Goal: Find specific page/section: Find specific page/section

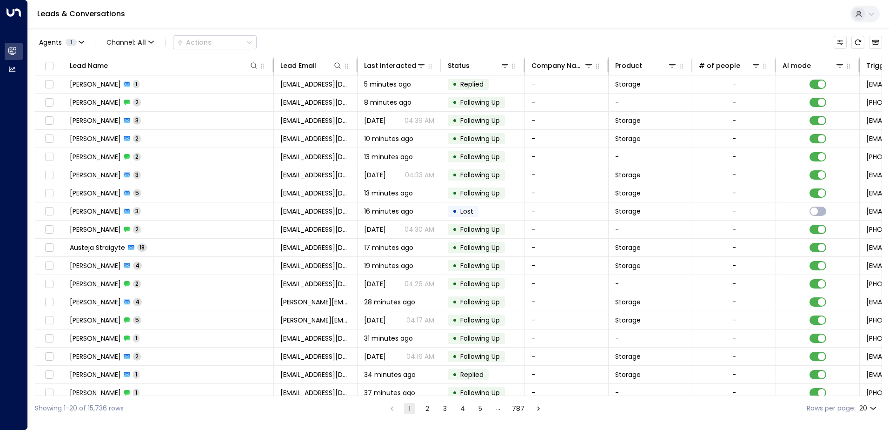
scroll to position [46, 0]
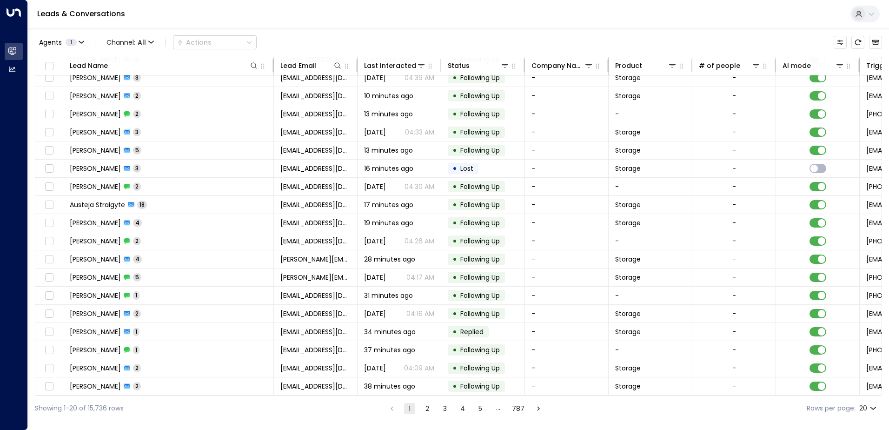
drag, startPoint x: 360, startPoint y: 397, endPoint x: 385, endPoint y: 395, distance: 24.7
click at [385, 396] on div "Showing 1-20 of 15,736 rows 1 2 3 4 5 … 787 Rows per page: 20 **" at bounding box center [458, 408] width 847 height 25
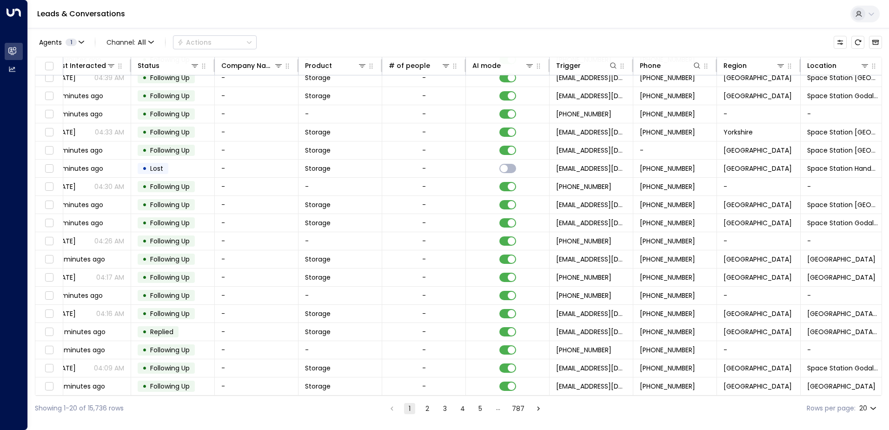
scroll to position [46, 317]
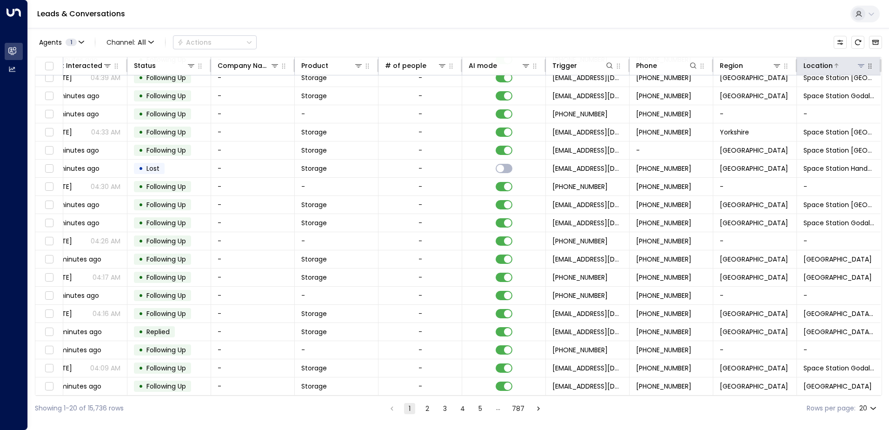
click at [859, 64] on icon at bounding box center [861, 65] width 7 height 3
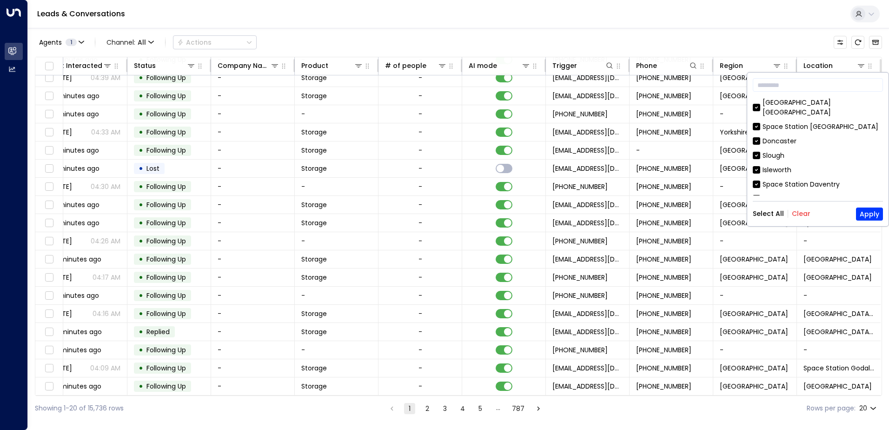
click at [796, 215] on button "Clear" at bounding box center [801, 213] width 19 height 7
click at [776, 194] on div "Godalming" at bounding box center [781, 199] width 36 height 10
click at [867, 212] on button "Apply" at bounding box center [869, 213] width 27 height 13
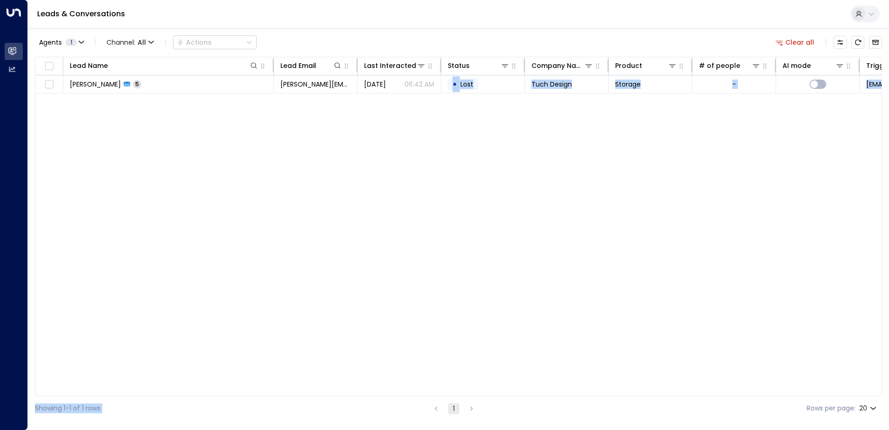
drag, startPoint x: 417, startPoint y: 396, endPoint x: 437, endPoint y: 391, distance: 20.2
click at [437, 391] on div "Agents 1 Channel: All Actions Clear all Lead Name Lead Email Last Interacted St…" at bounding box center [458, 224] width 847 height 393
click at [841, 42] on icon "Customize" at bounding box center [840, 42] width 7 height 7
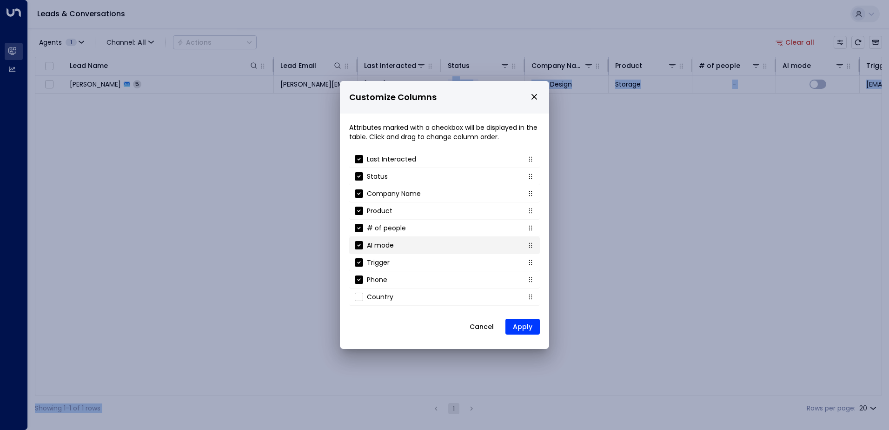
scroll to position [47, 0]
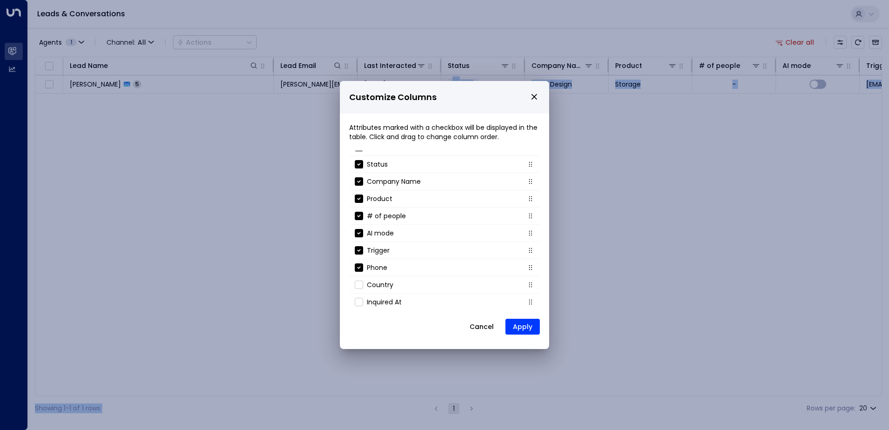
click at [531, 100] on icon "close" at bounding box center [534, 97] width 8 height 8
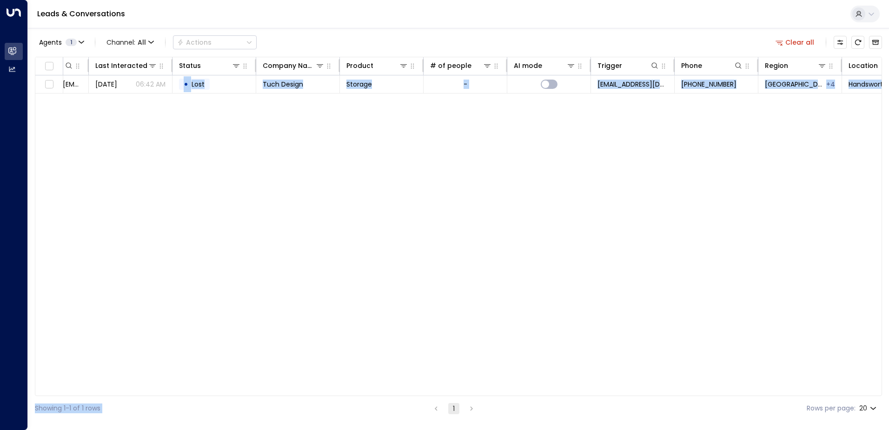
scroll to position [0, 314]
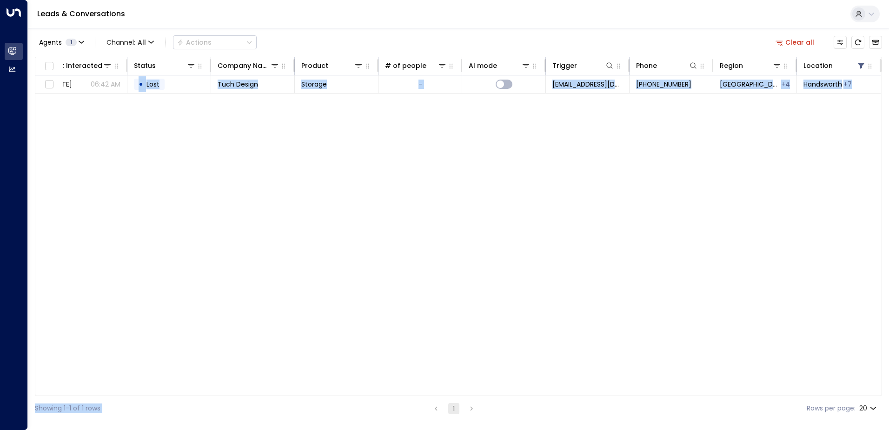
click at [811, 42] on button "Clear all" at bounding box center [795, 42] width 47 height 13
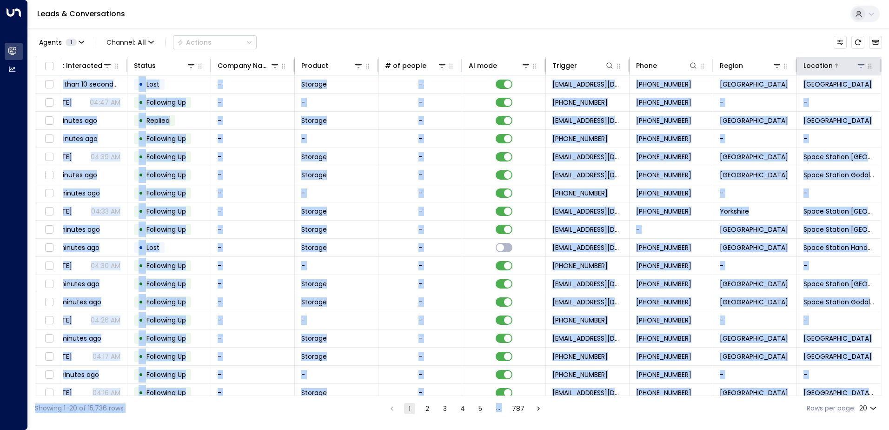
click at [859, 64] on icon at bounding box center [861, 65] width 7 height 7
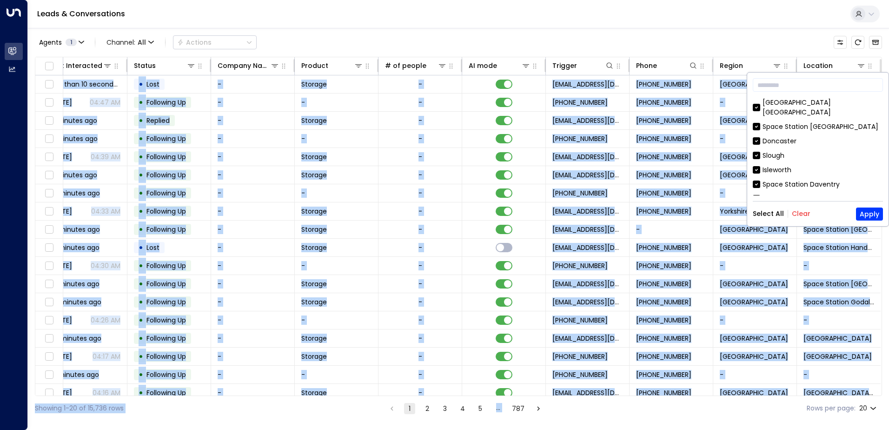
click at [794, 210] on button "Clear" at bounding box center [801, 213] width 19 height 7
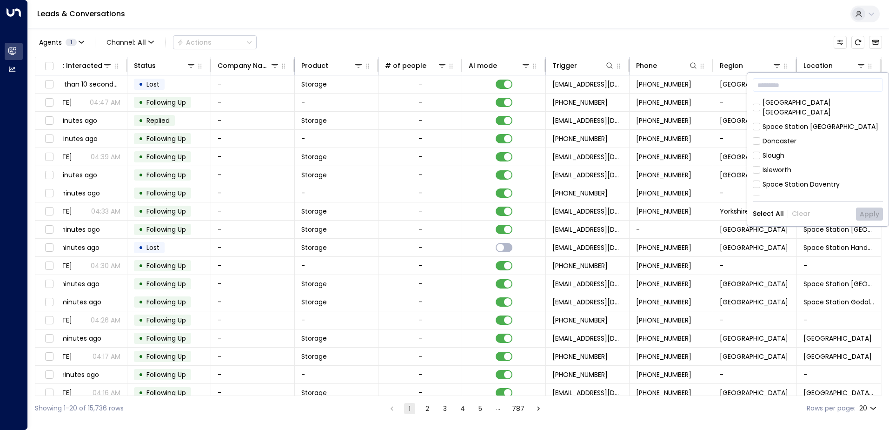
click at [782, 194] on div "Godalming" at bounding box center [781, 199] width 36 height 10
click at [868, 214] on button "Apply" at bounding box center [869, 213] width 27 height 13
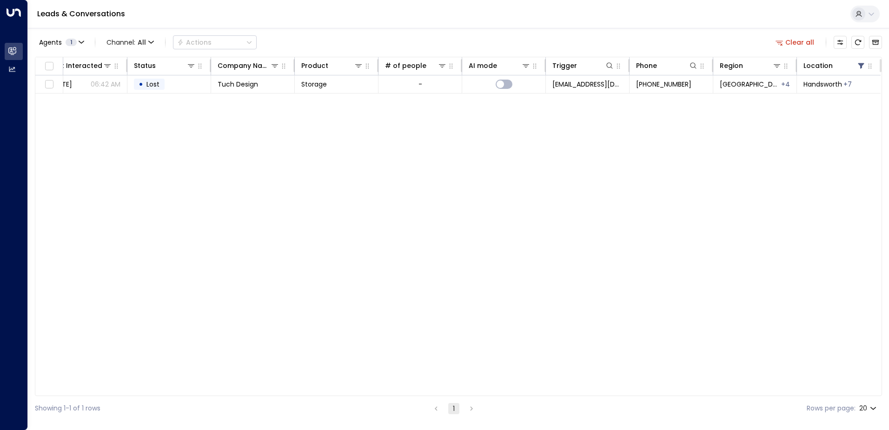
click at [840, 153] on div "Lead Name Lead Email Last Interacted Status Company Name Product # of people AI…" at bounding box center [458, 226] width 847 height 339
click at [878, 49] on div "Clear all" at bounding box center [827, 42] width 110 height 19
click at [878, 47] on button "Archived Leads" at bounding box center [875, 42] width 13 height 13
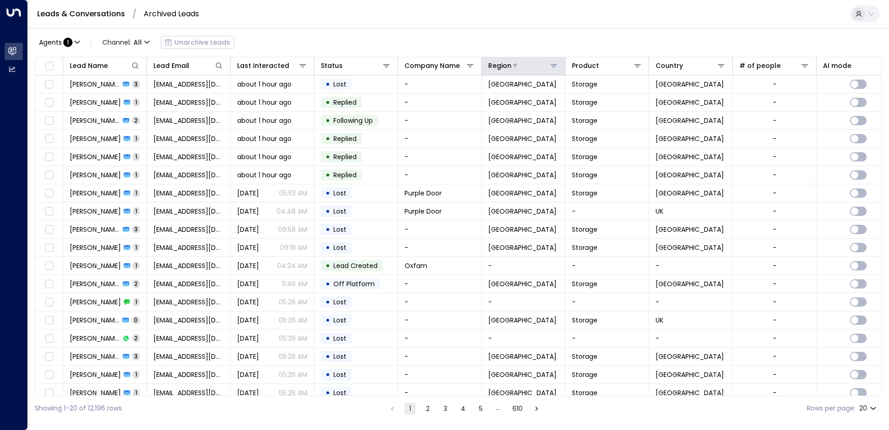
click at [554, 65] on icon at bounding box center [553, 65] width 7 height 7
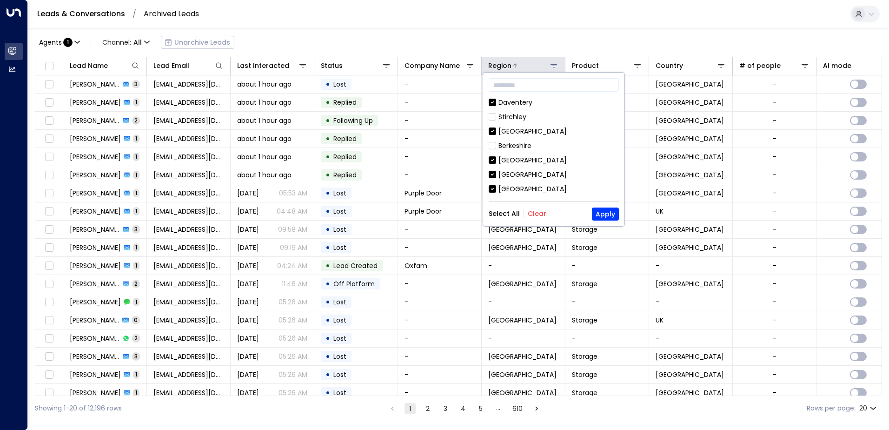
click at [554, 65] on icon at bounding box center [553, 65] width 7 height 7
